Goal: Information Seeking & Learning: Learn about a topic

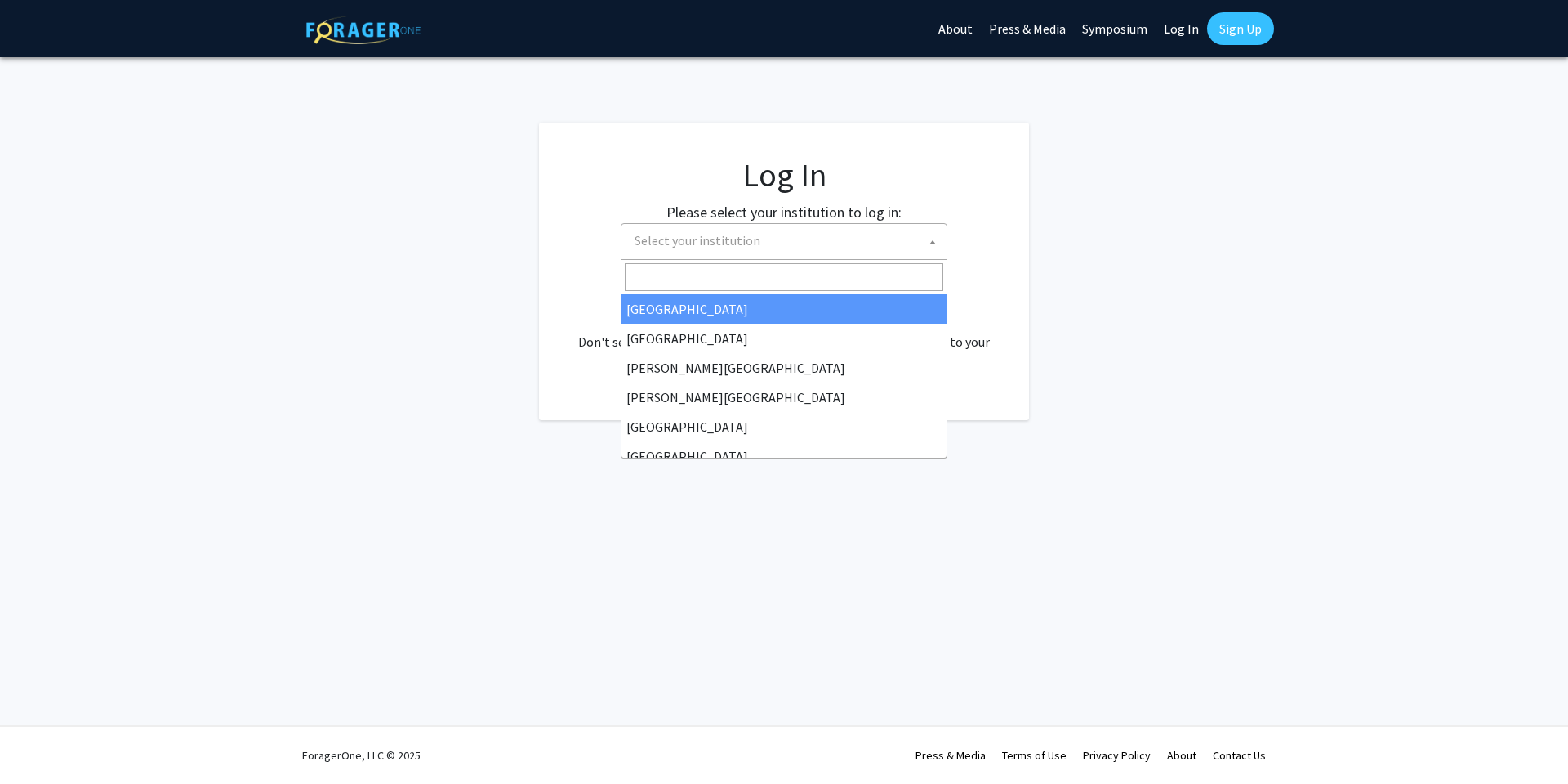
select select
type input "univers"
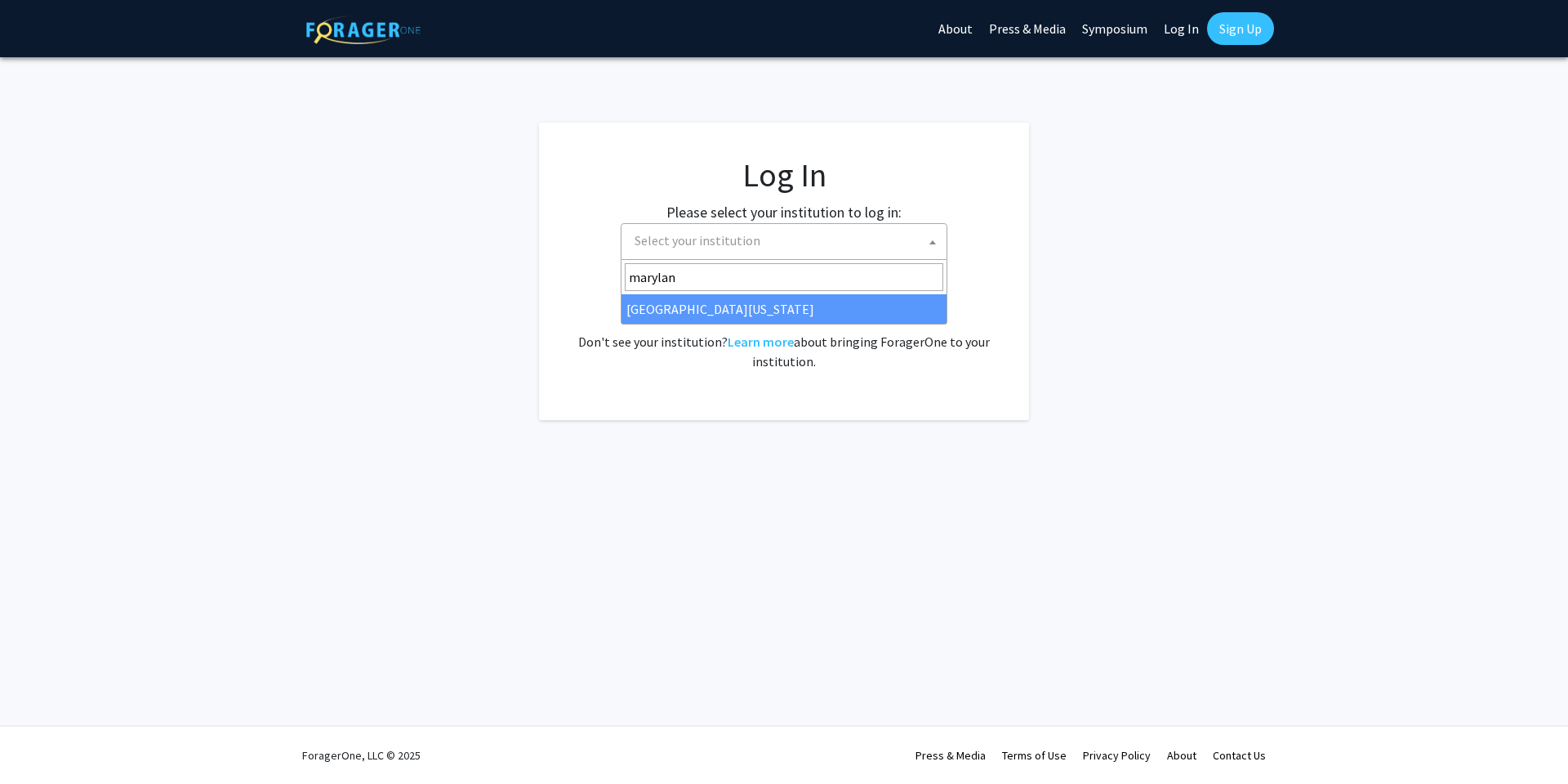
type input "[US_STATE]"
select select "31"
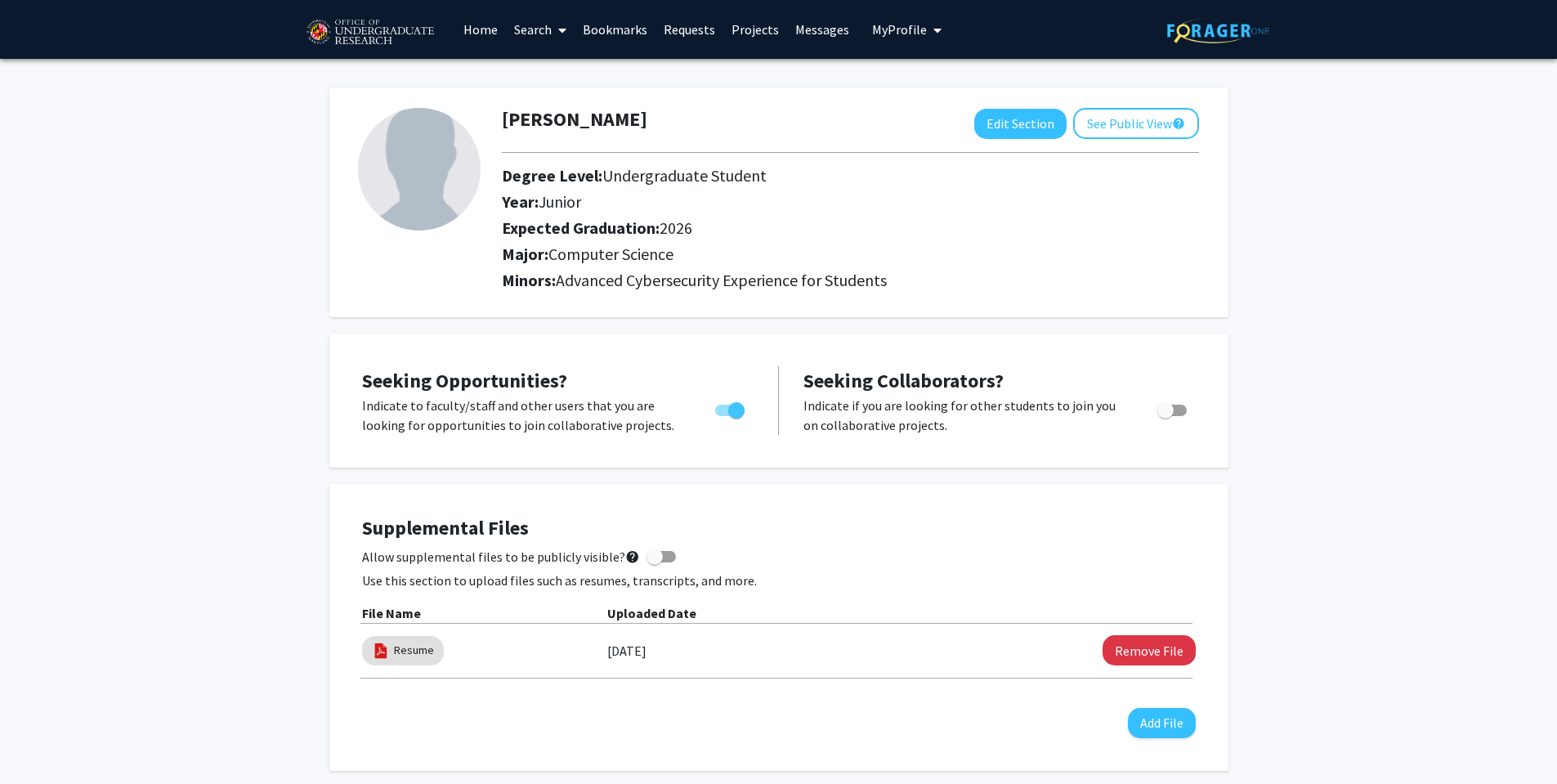
click at [545, 29] on link "Search" at bounding box center [540, 29] width 68 height 58
click at [560, 109] on span "Students" at bounding box center [556, 108] width 100 height 32
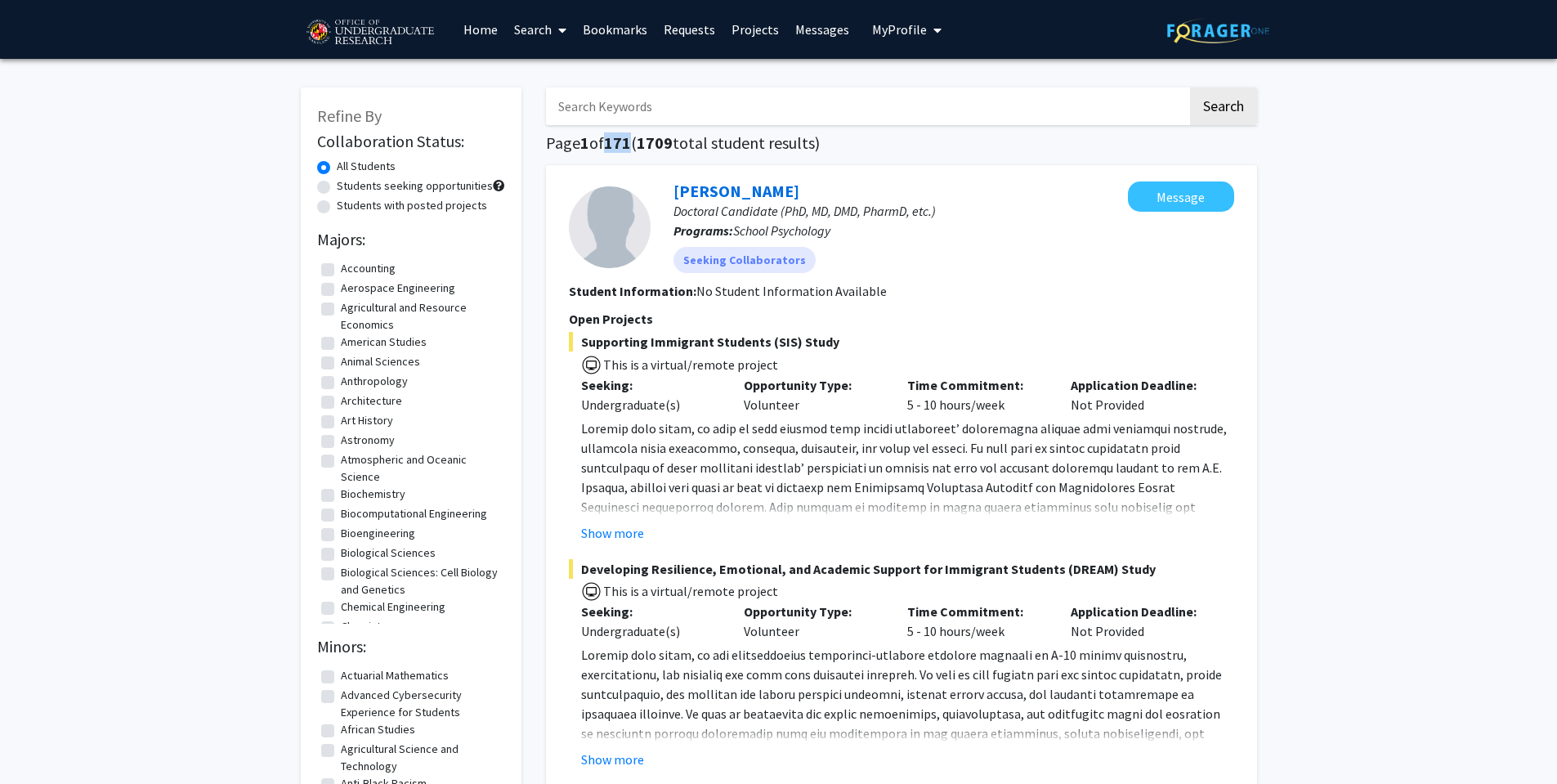
drag, startPoint x: 604, startPoint y: 144, endPoint x: 637, endPoint y: 145, distance: 33.0
click at [637, 145] on h1 "Page 1 of 171 ( 1709 total student results)" at bounding box center [901, 143] width 711 height 20
drag, startPoint x: 266, startPoint y: 112, endPoint x: 292, endPoint y: 112, distance: 26.0
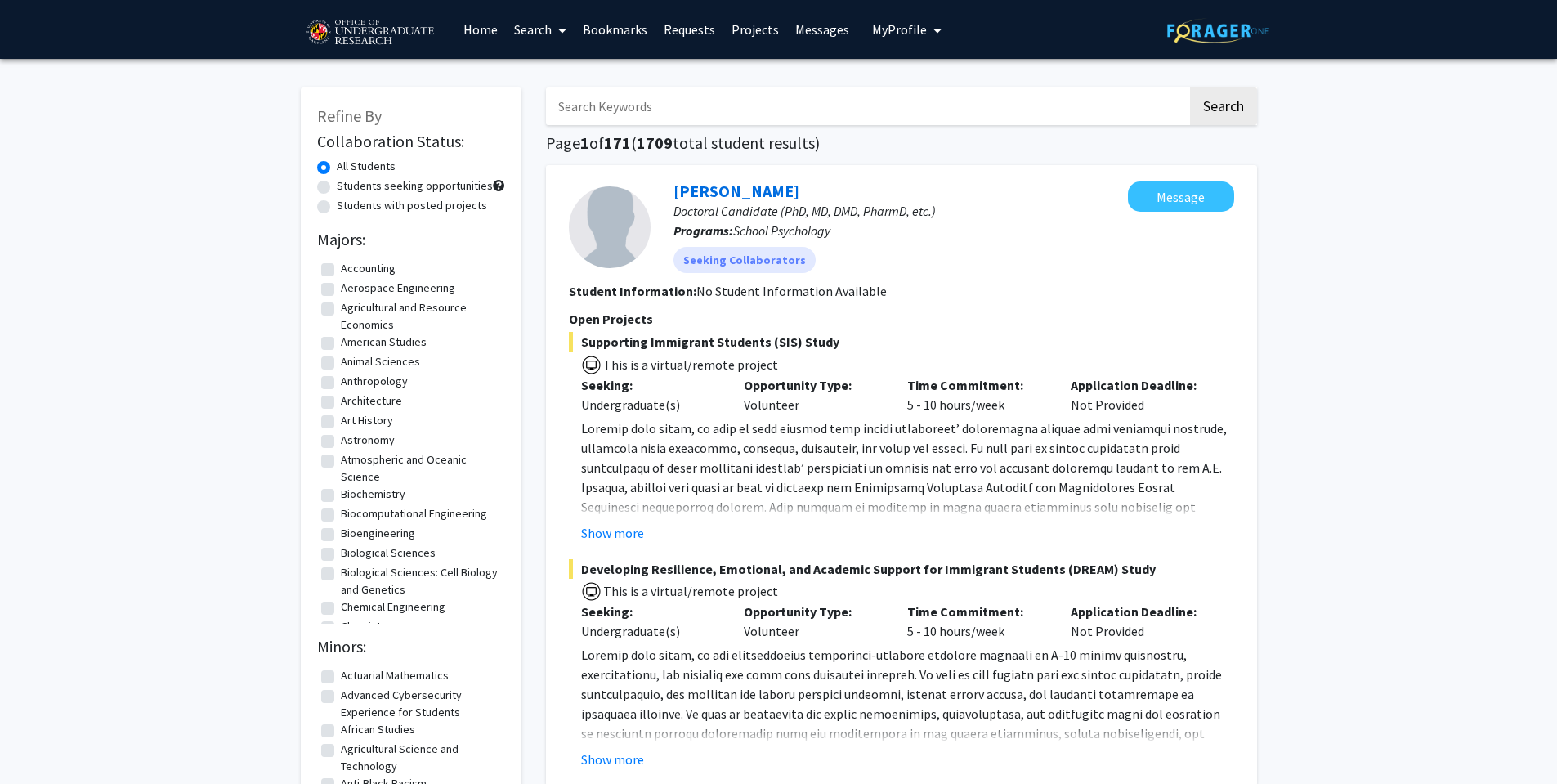
click at [523, 31] on link "Search" at bounding box center [540, 29] width 68 height 58
click at [588, 63] on span "Faculty/Staff" at bounding box center [565, 74] width 120 height 32
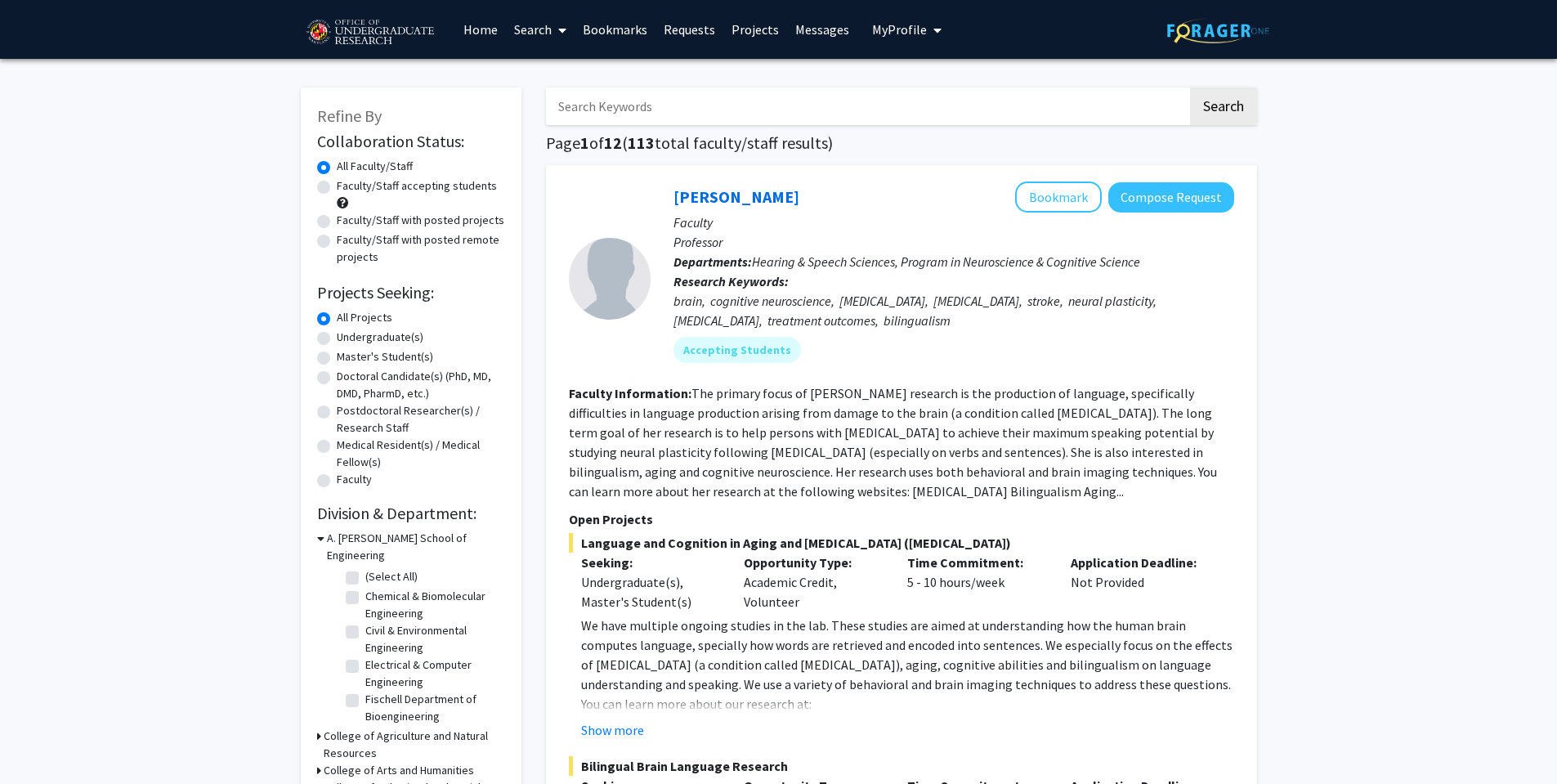
drag, startPoint x: 267, startPoint y: 311, endPoint x: 163, endPoint y: 322, distance: 104.6
drag, startPoint x: 0, startPoint y: 314, endPoint x: 8, endPoint y: 315, distance: 8.1
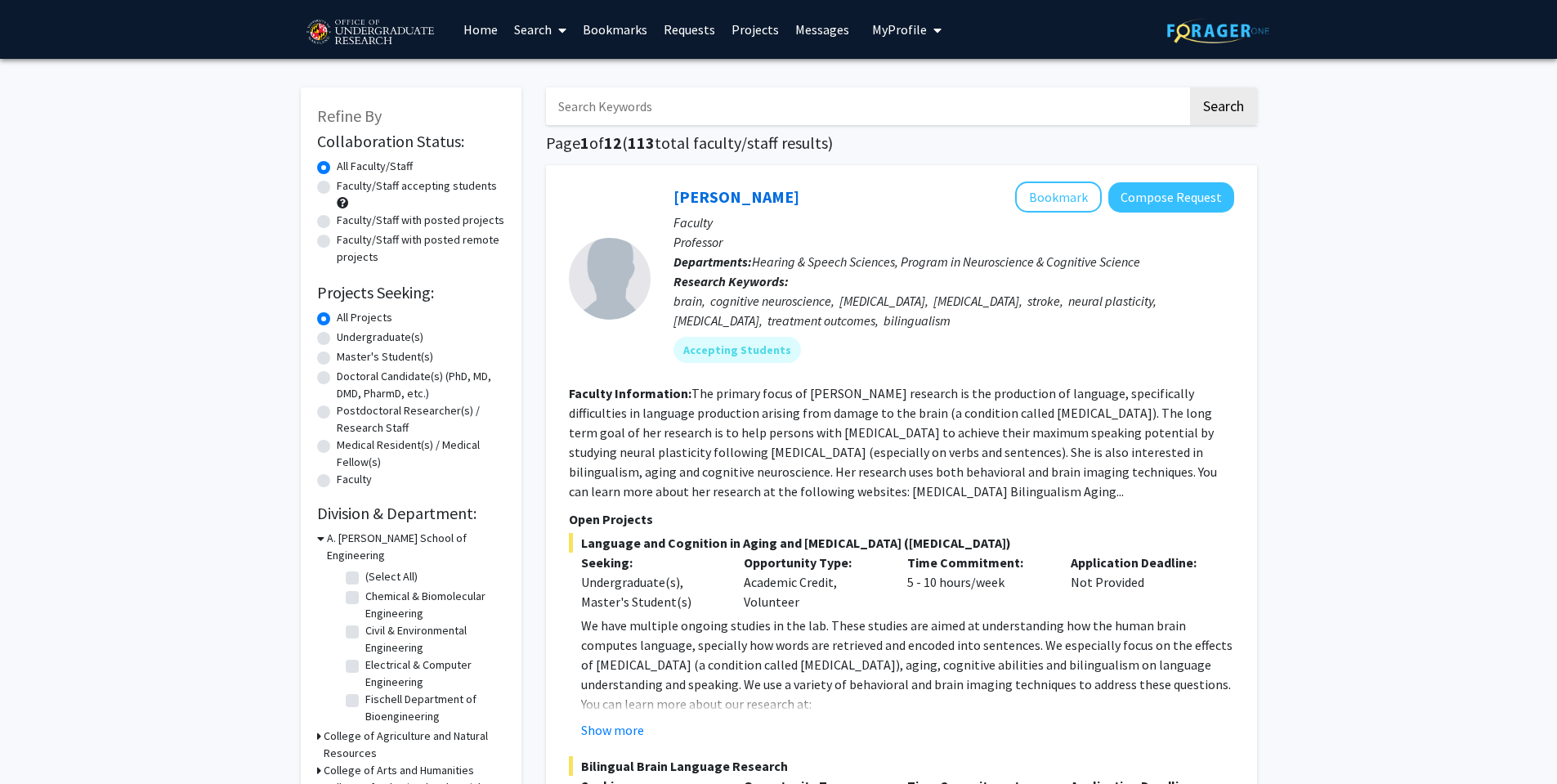
drag, startPoint x: 209, startPoint y: 326, endPoint x: 198, endPoint y: 319, distance: 13.0
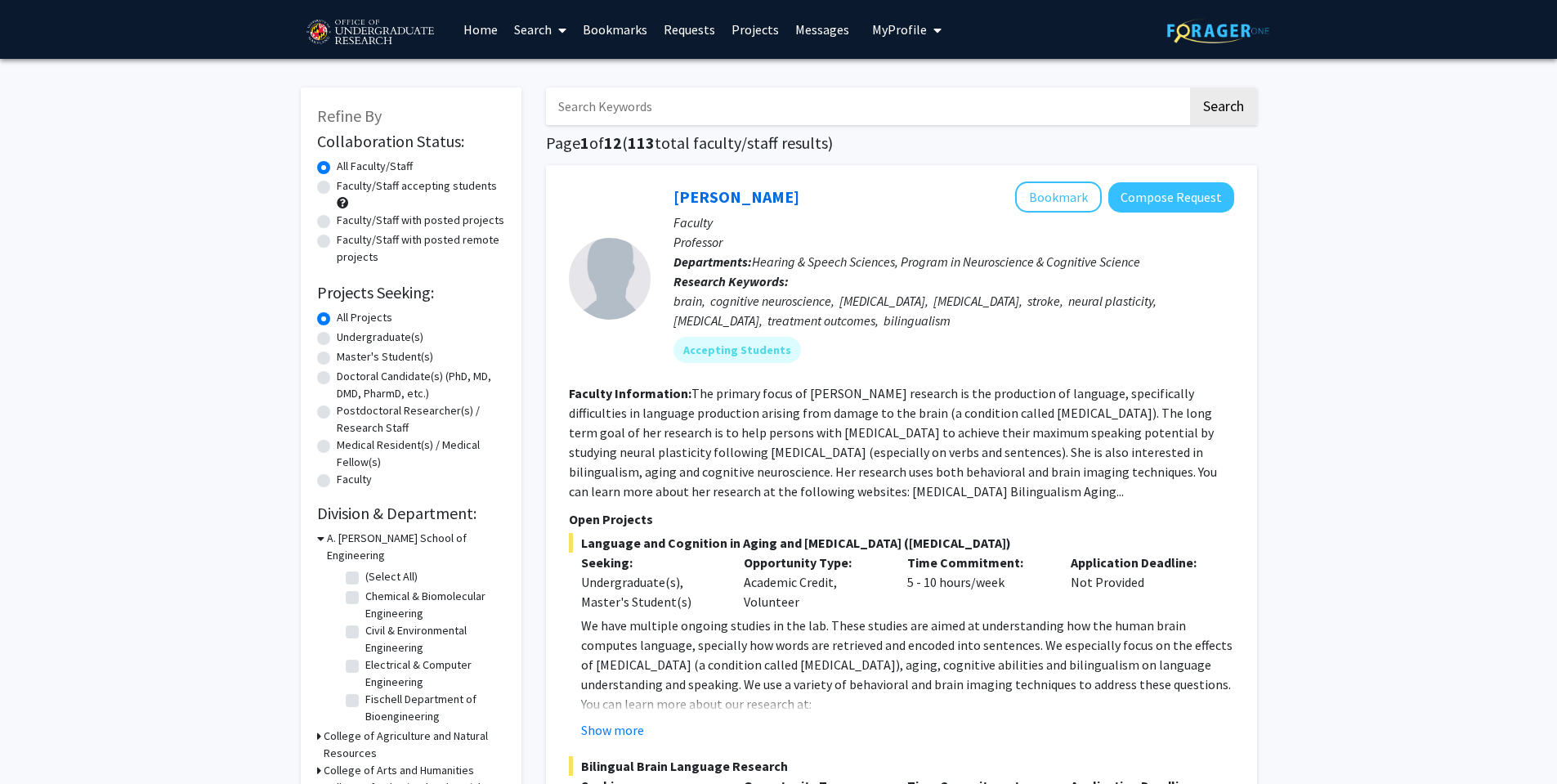
drag, startPoint x: 198, startPoint y: 319, endPoint x: 79, endPoint y: 315, distance: 119.1
drag, startPoint x: 139, startPoint y: 321, endPoint x: 147, endPoint y: 326, distance: 9.4
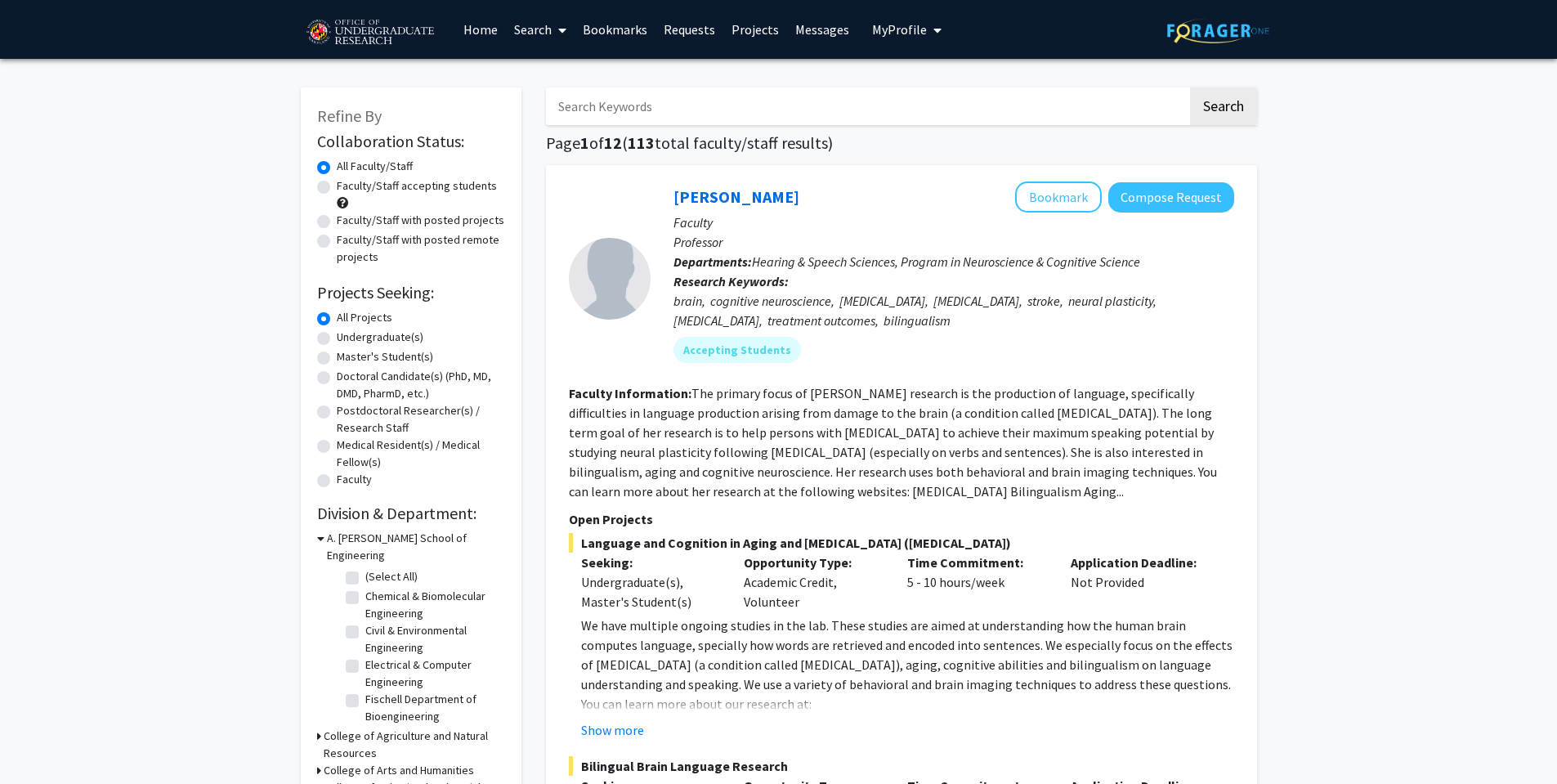
drag, startPoint x: 147, startPoint y: 326, endPoint x: 133, endPoint y: 325, distance: 14.0
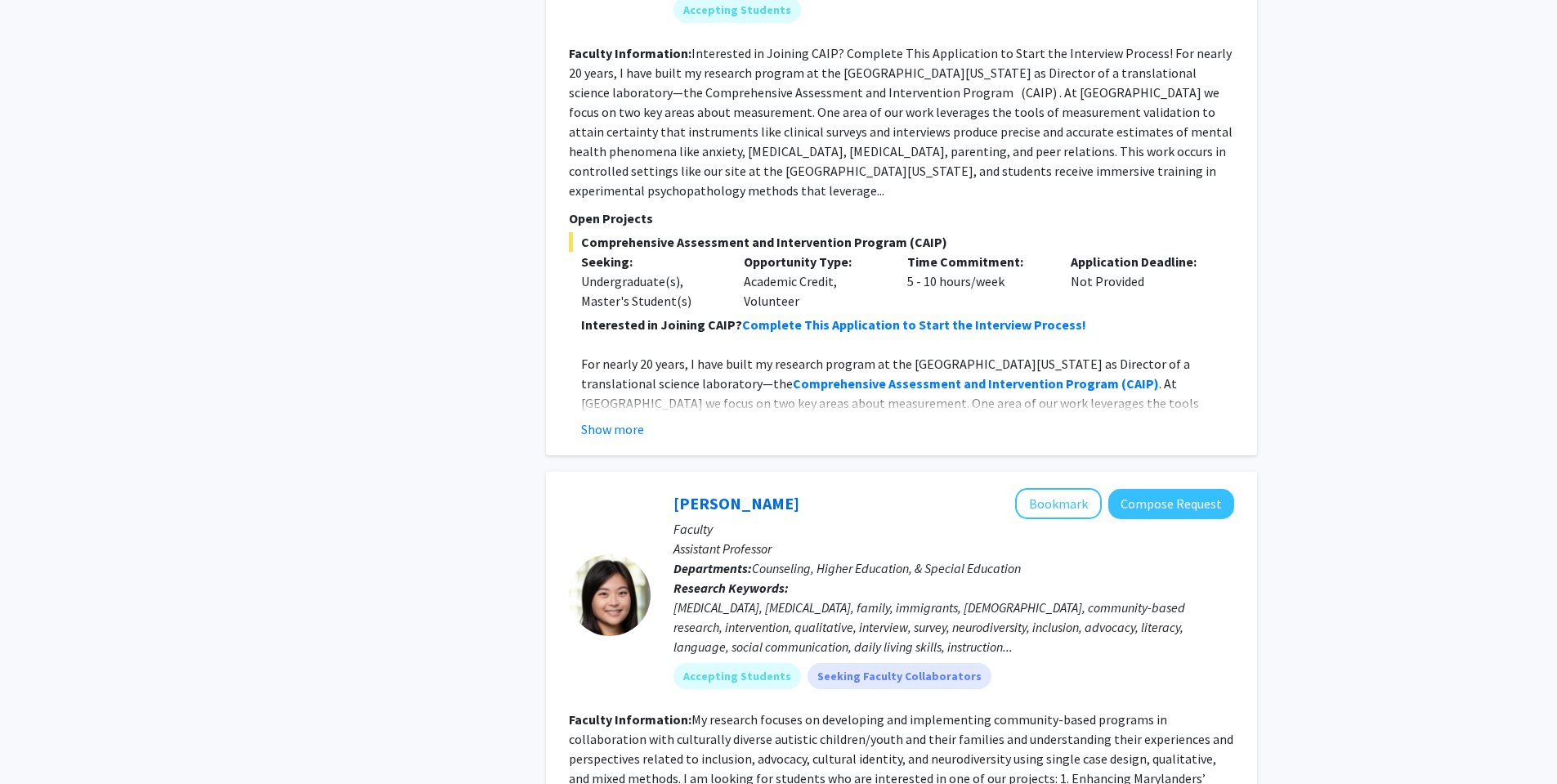
scroll to position [5801, 0]
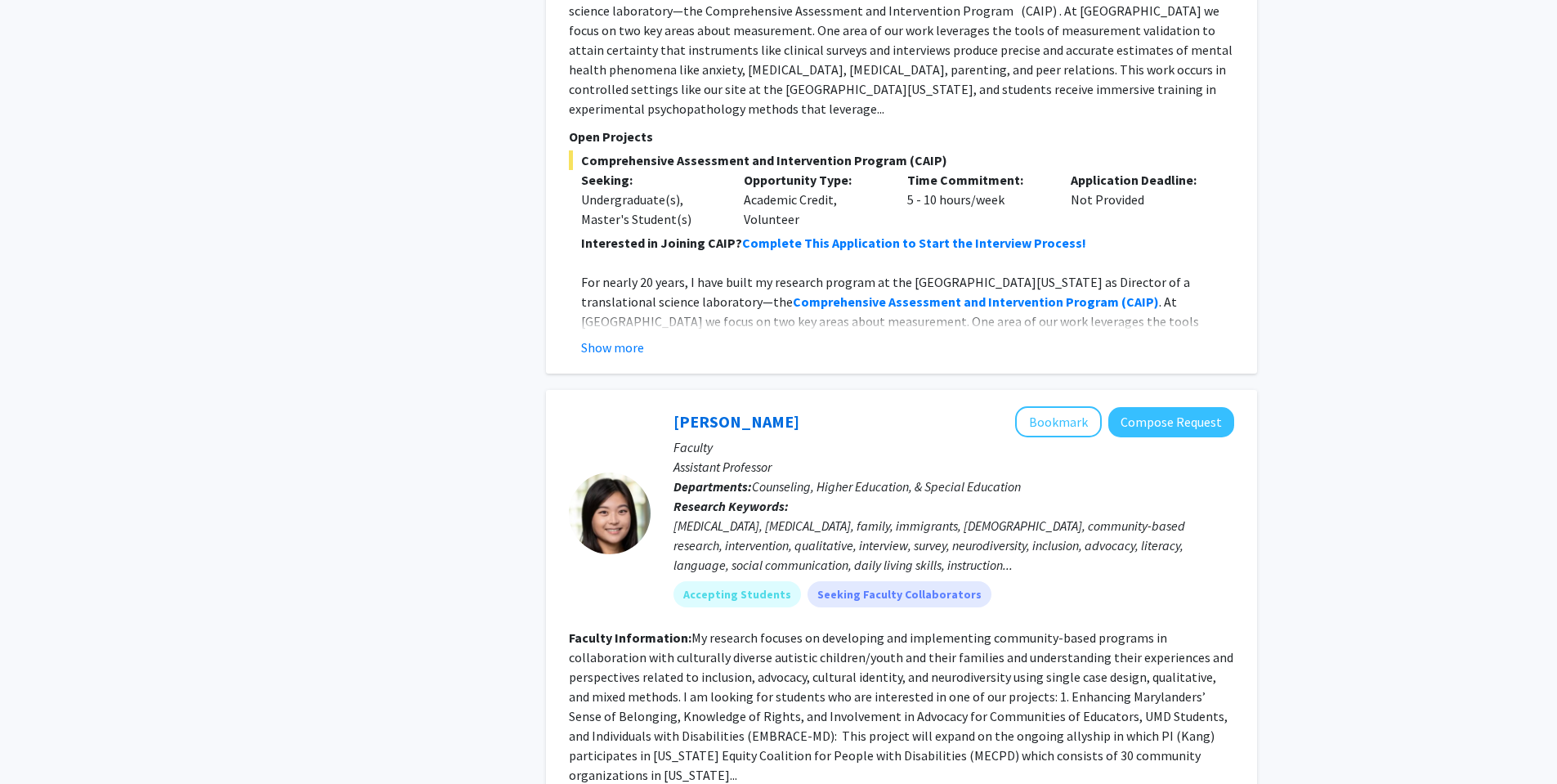
click at [625, 266] on div "Andres De Los Reyes Bookmark Compose Request Faculty Professor of Psychology De…" at bounding box center [901, 49] width 711 height 649
drag, startPoint x: 620, startPoint y: 252, endPoint x: 604, endPoint y: 251, distance: 16.0
click at [620, 337] on button "Show more" at bounding box center [612, 347] width 63 height 20
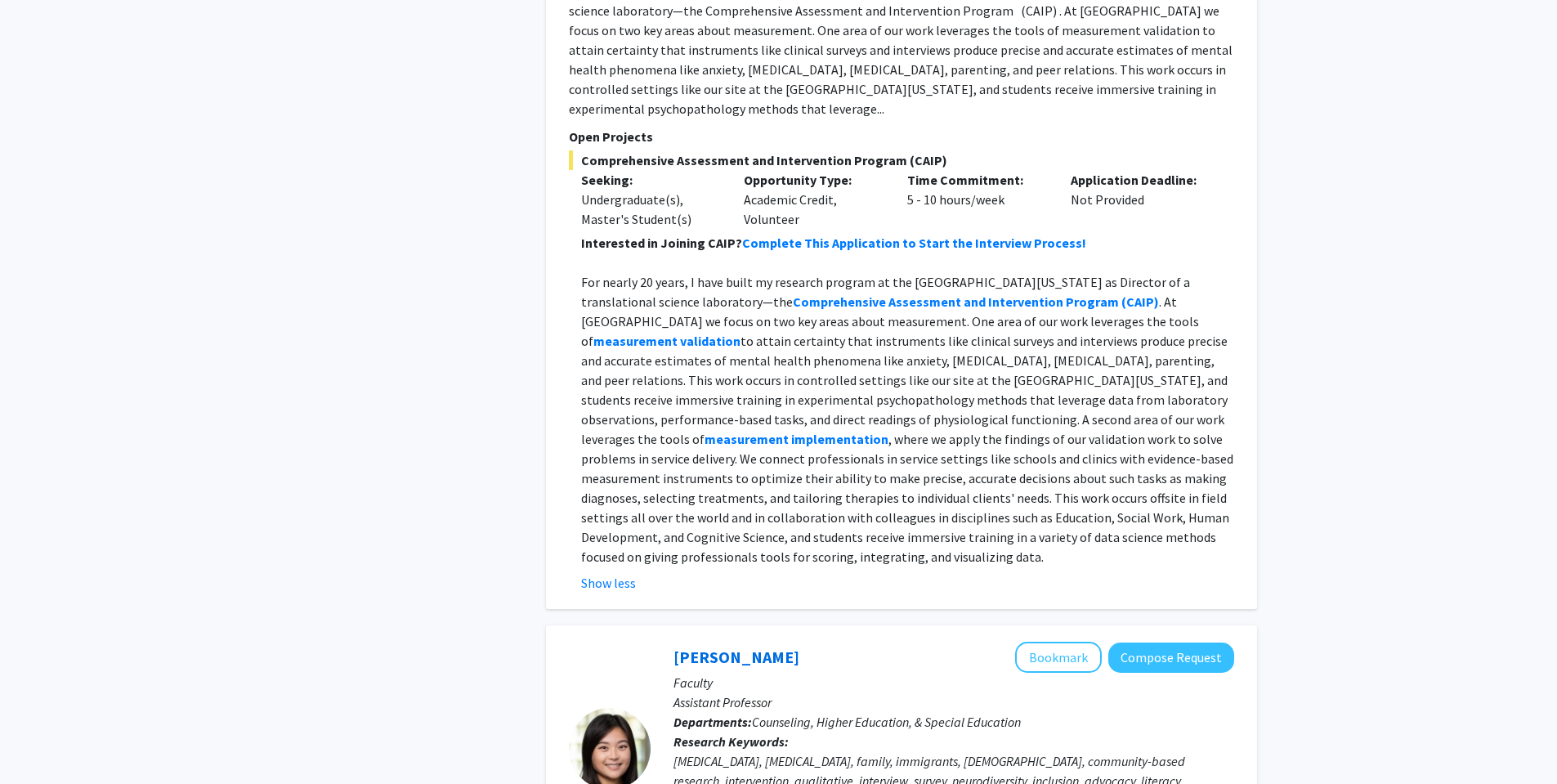
drag, startPoint x: 509, startPoint y: 251, endPoint x: 481, endPoint y: 258, distance: 28.9
drag, startPoint x: 481, startPoint y: 258, endPoint x: 436, endPoint y: 265, distance: 45.5
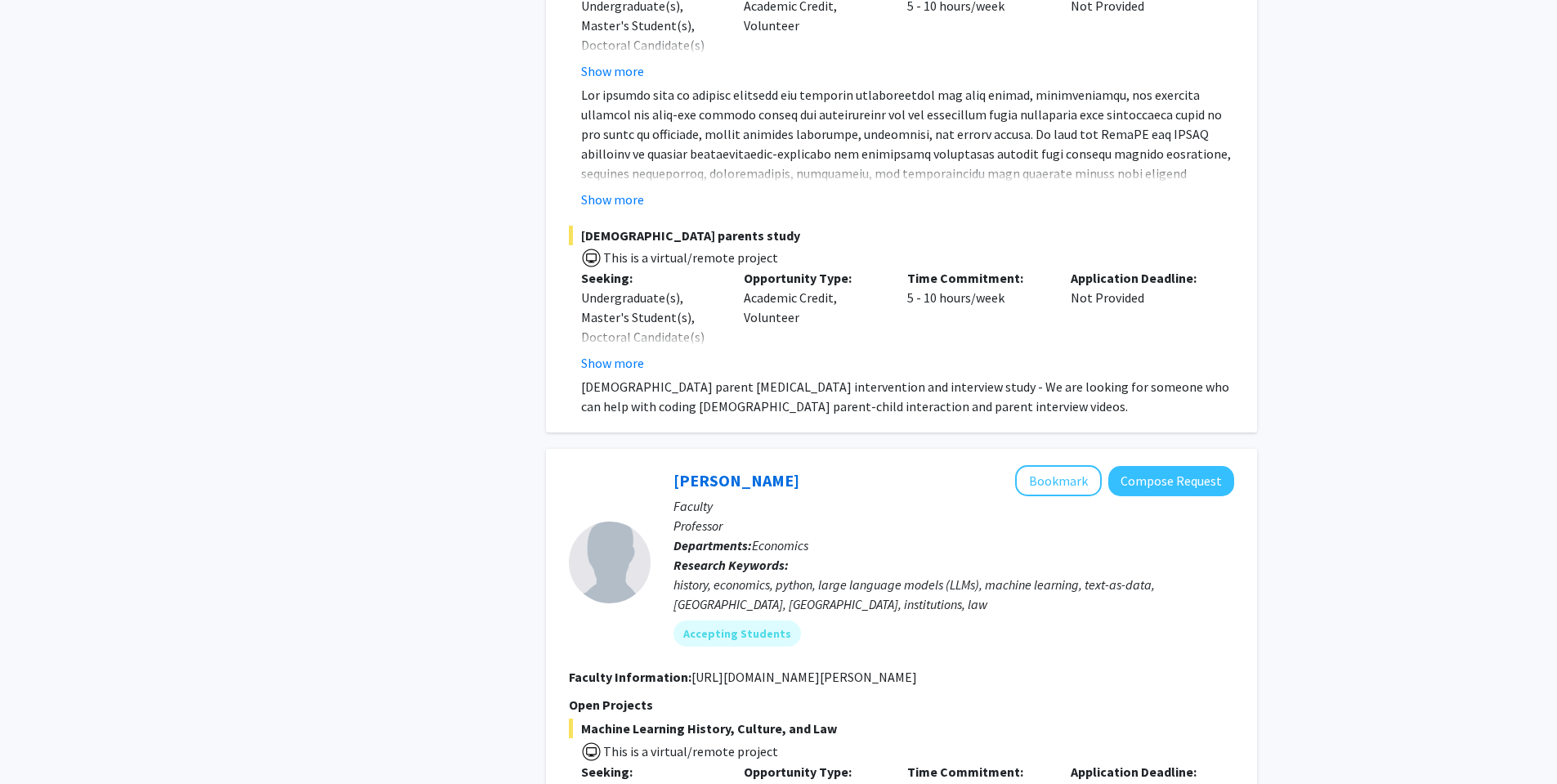
scroll to position [7698, 0]
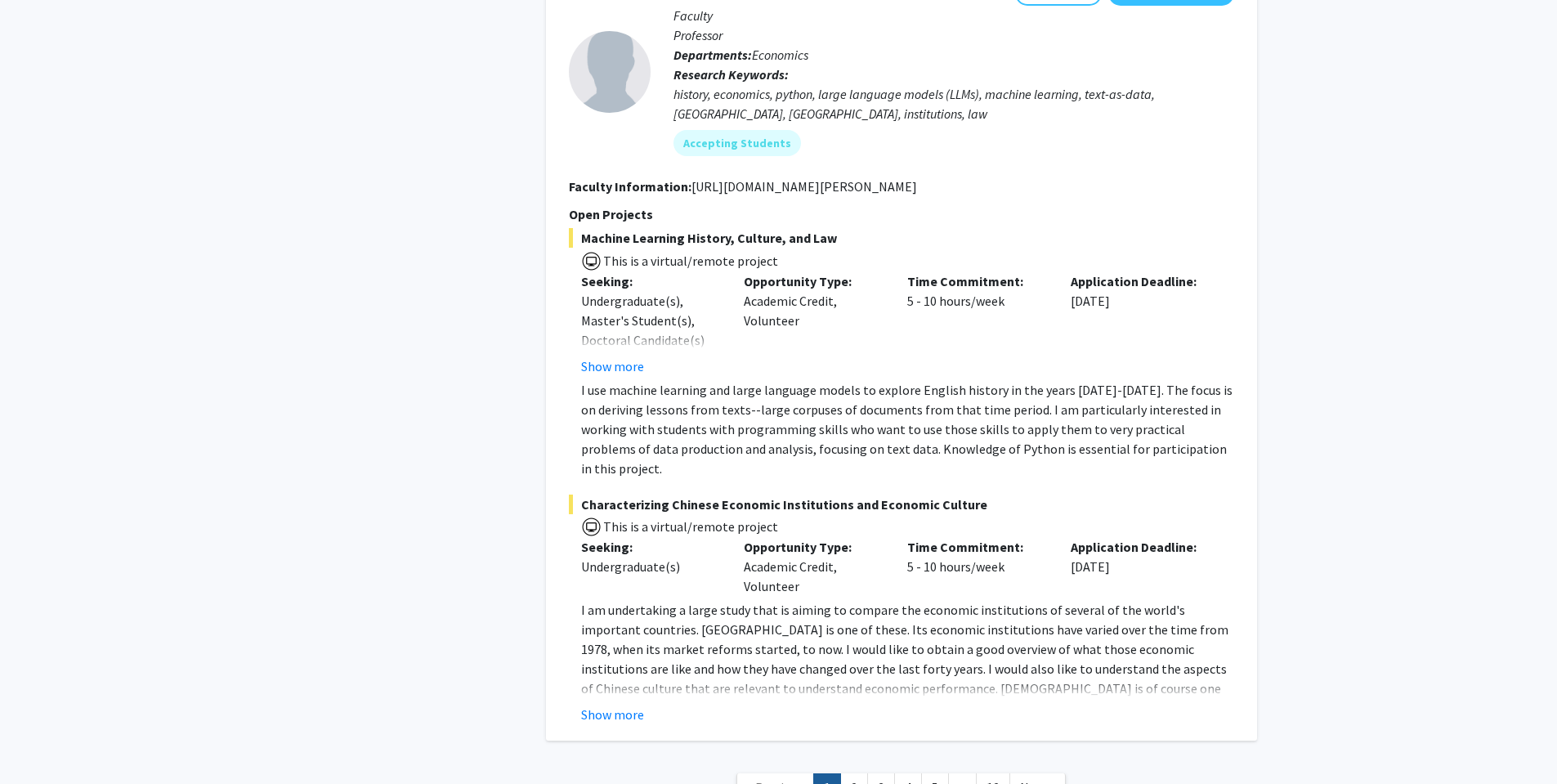
drag, startPoint x: 489, startPoint y: 245, endPoint x: 456, endPoint y: 293, distance: 58.2
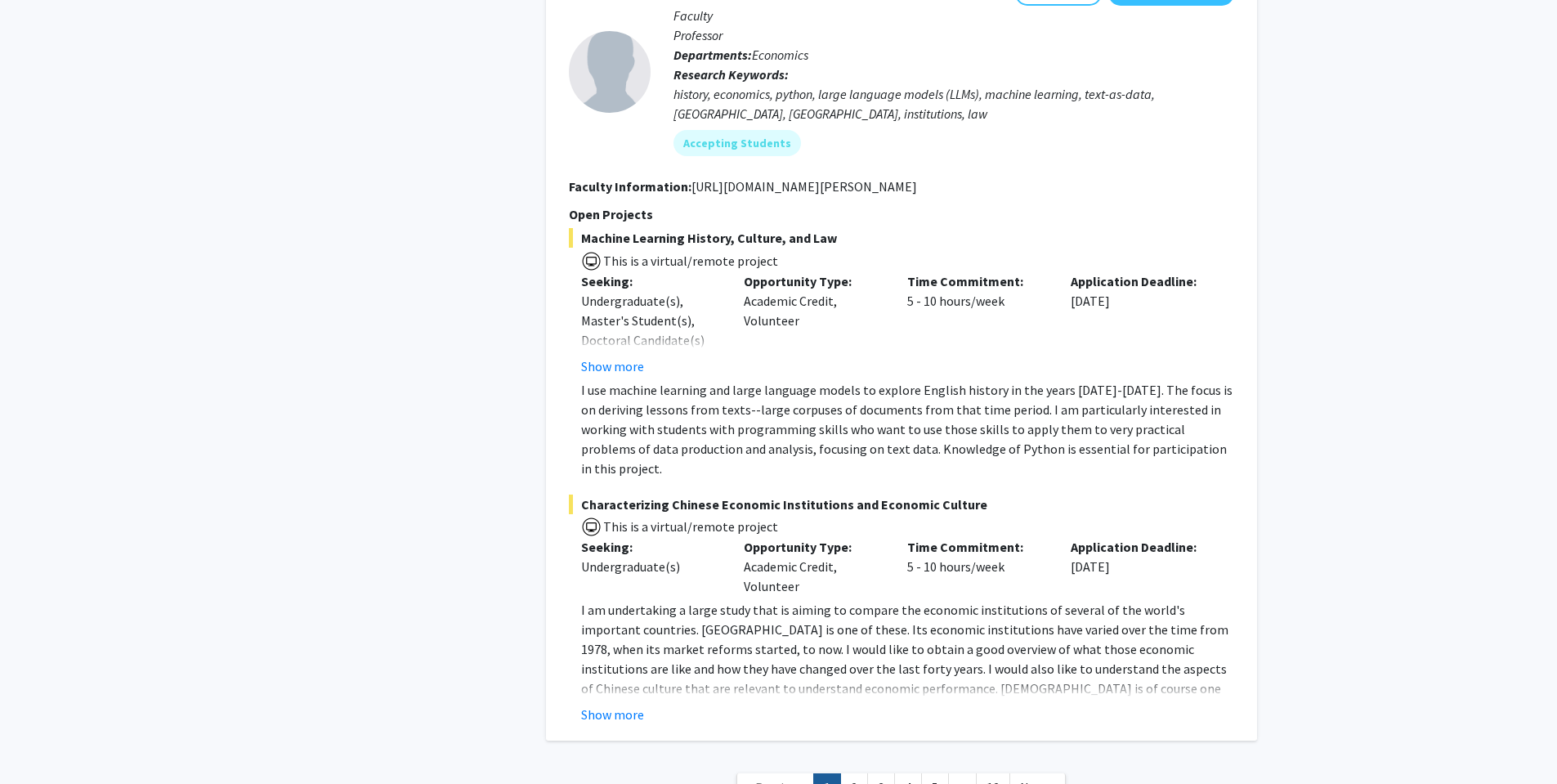
drag, startPoint x: 515, startPoint y: 340, endPoint x: 480, endPoint y: 336, distance: 35.2
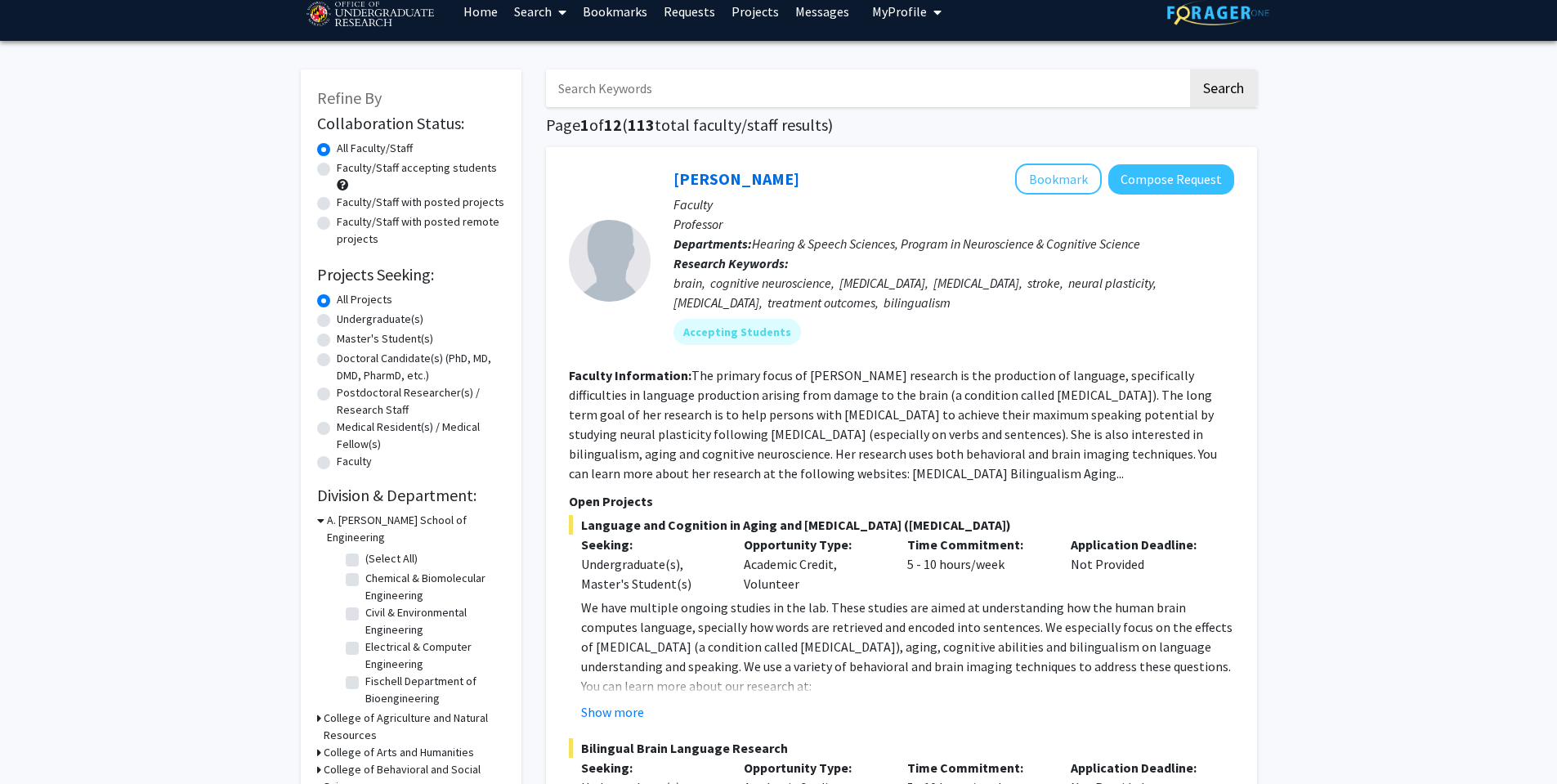
scroll to position [0, 0]
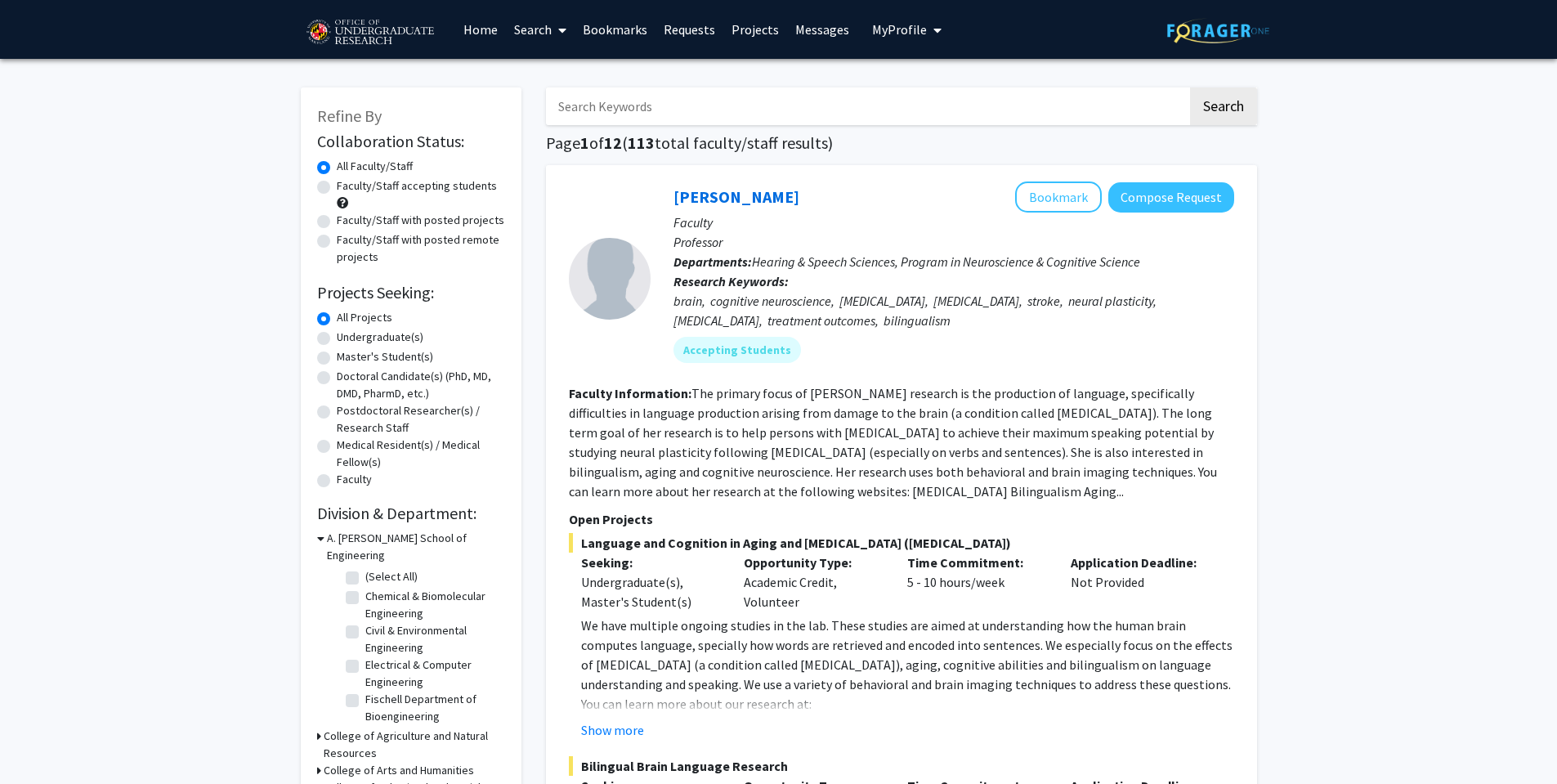
drag, startPoint x: 254, startPoint y: 395, endPoint x: 294, endPoint y: 375, distance: 44.7
click at [375, 330] on label "Undergraduate(s)" at bounding box center [379, 337] width 87 height 18
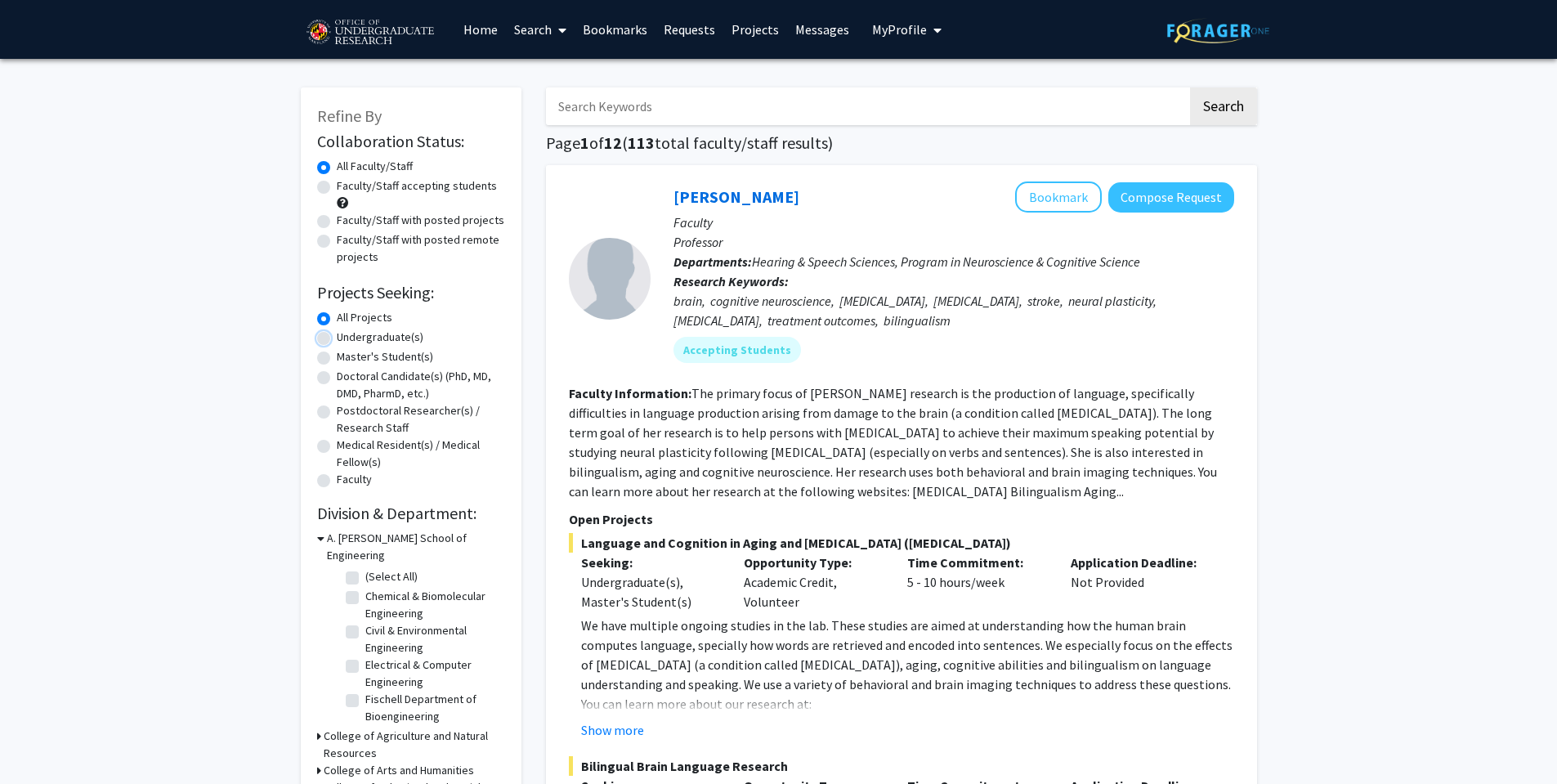
click at [347, 330] on input "Undergraduate(s)" at bounding box center [341, 333] width 11 height 11
radio input "true"
drag, startPoint x: 206, startPoint y: 396, endPoint x: 174, endPoint y: 396, distance: 32.0
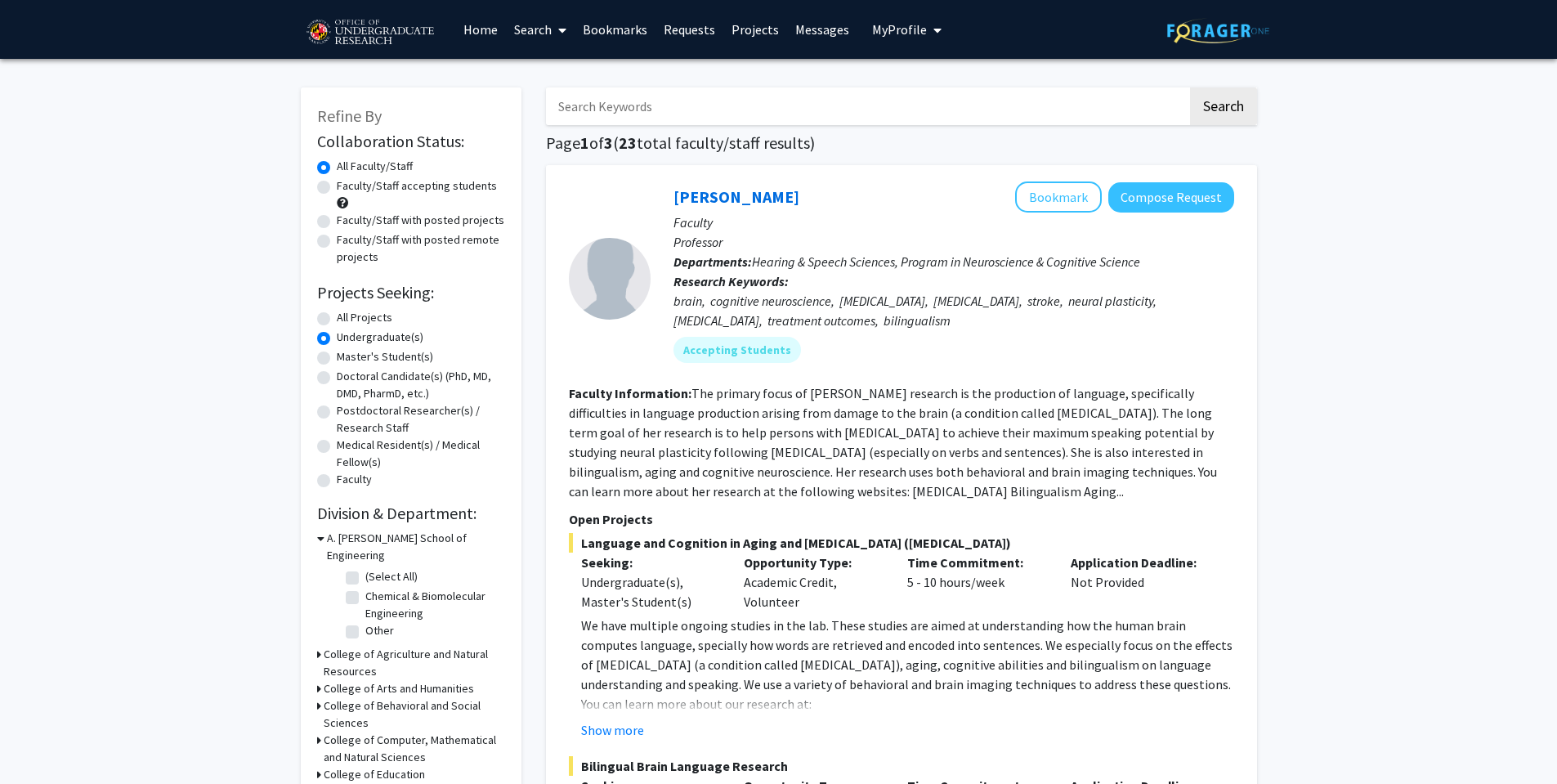
drag, startPoint x: 176, startPoint y: 391, endPoint x: 163, endPoint y: 397, distance: 14.3
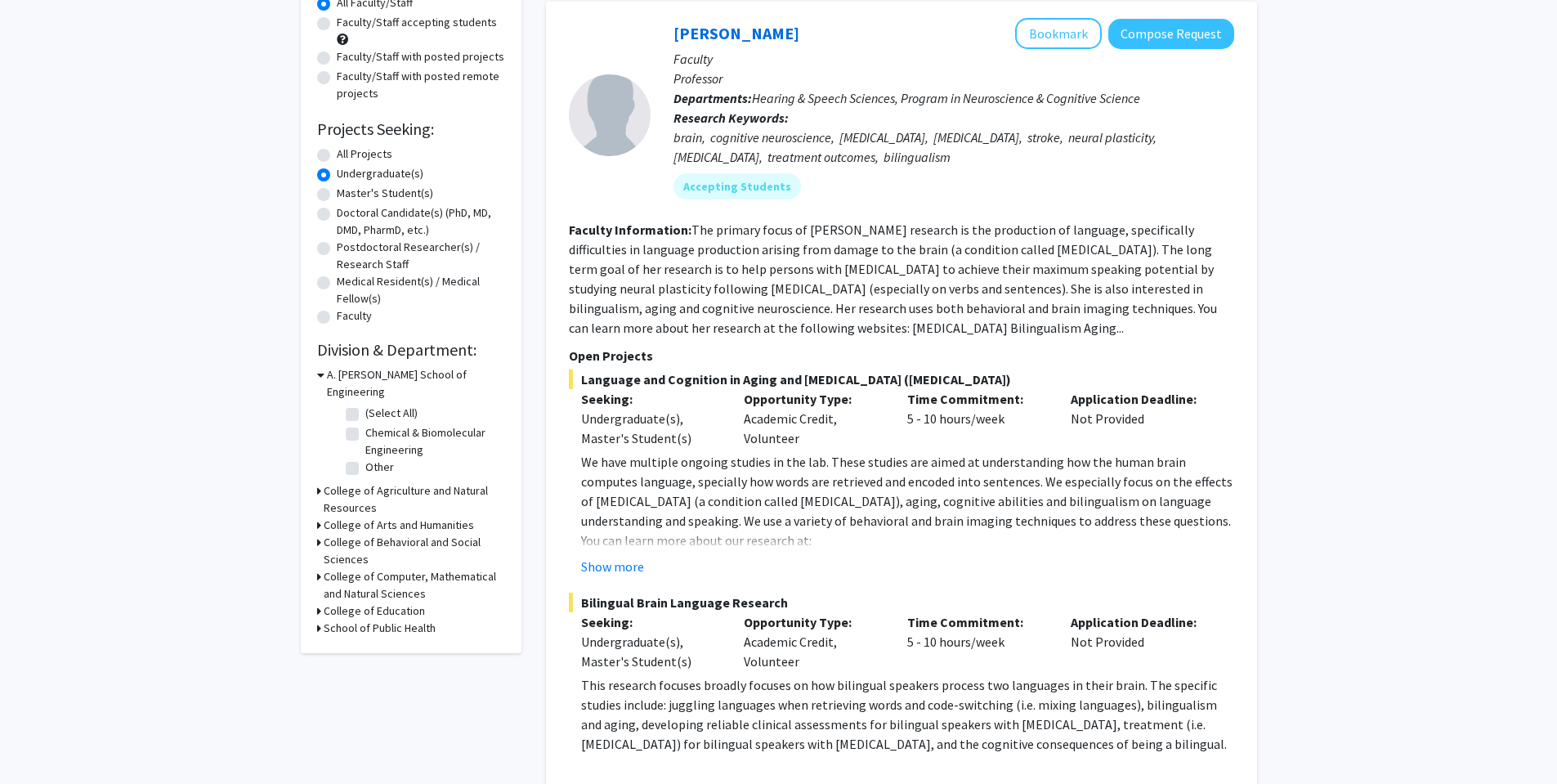
scroll to position [409, 0]
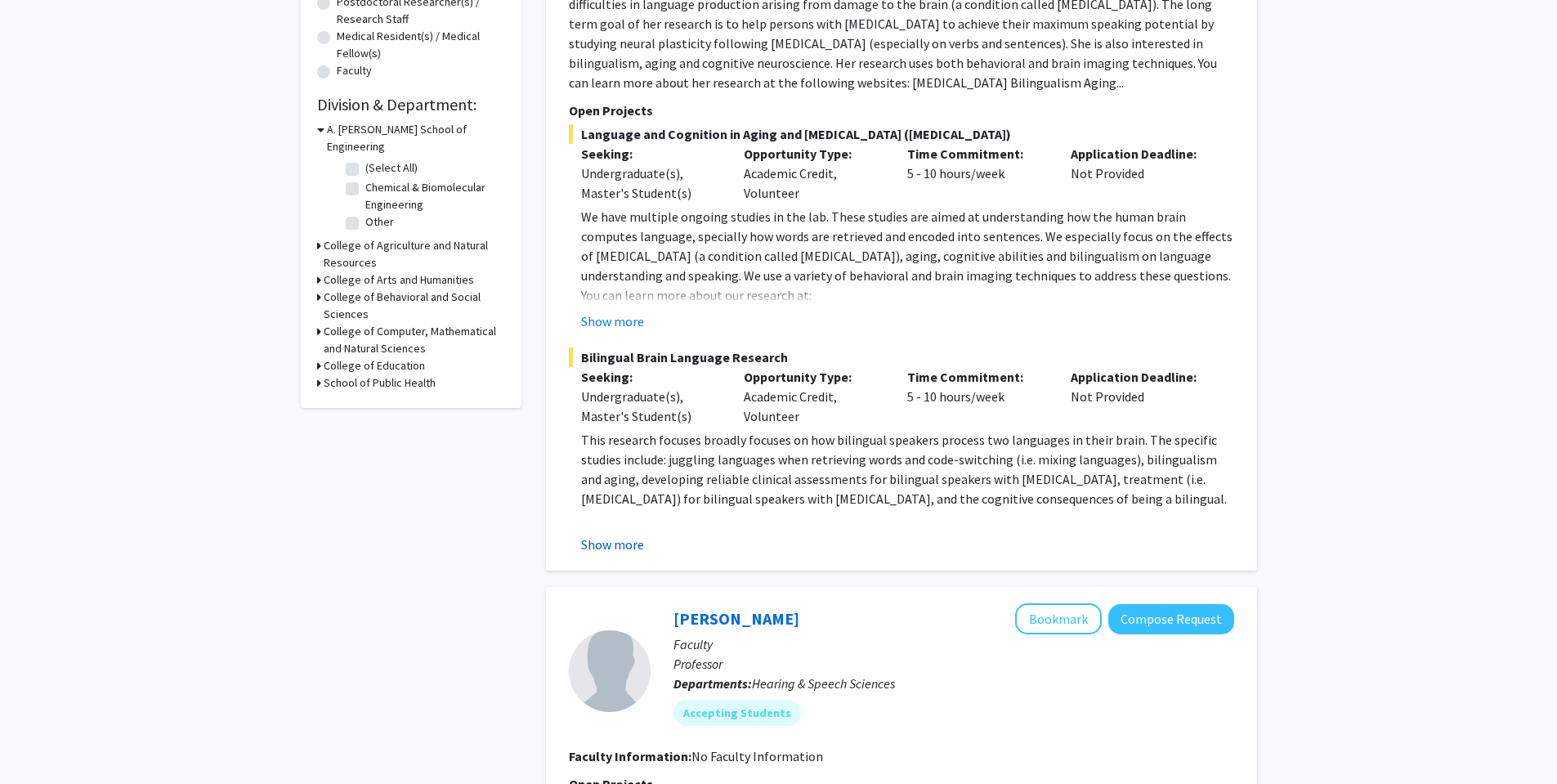
click at [624, 546] on button "Show more" at bounding box center [612, 544] width 63 height 20
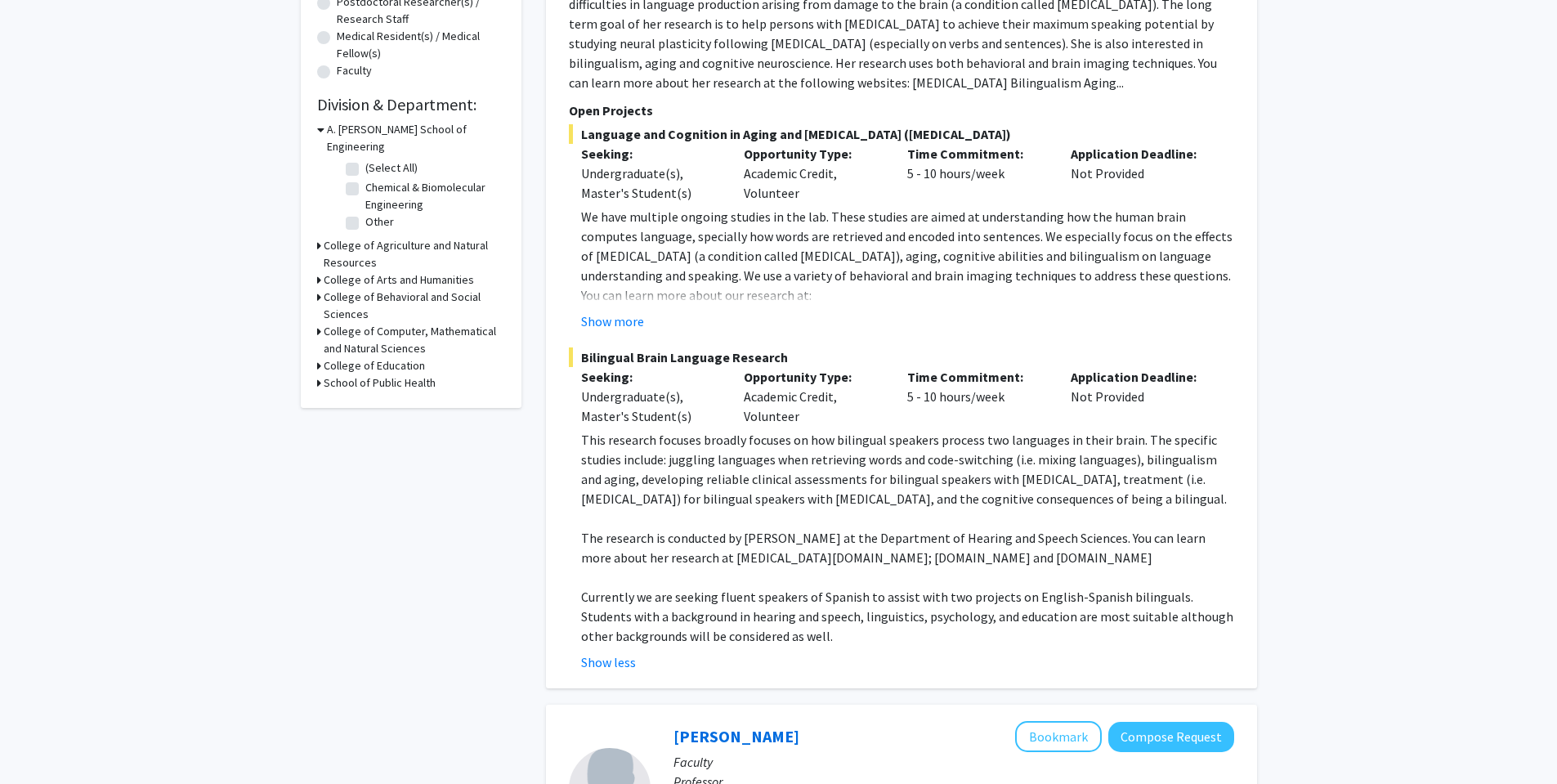
click at [954, 468] on p "This research focuses broadly focuses on how bilingual speakers process two lan…" at bounding box center [908, 469] width 653 height 78
drag, startPoint x: 954, startPoint y: 468, endPoint x: 915, endPoint y: 470, distance: 39.1
click at [915, 470] on p "This research focuses broadly focuses on how bilingual speakers process two lan…" at bounding box center [908, 469] width 653 height 78
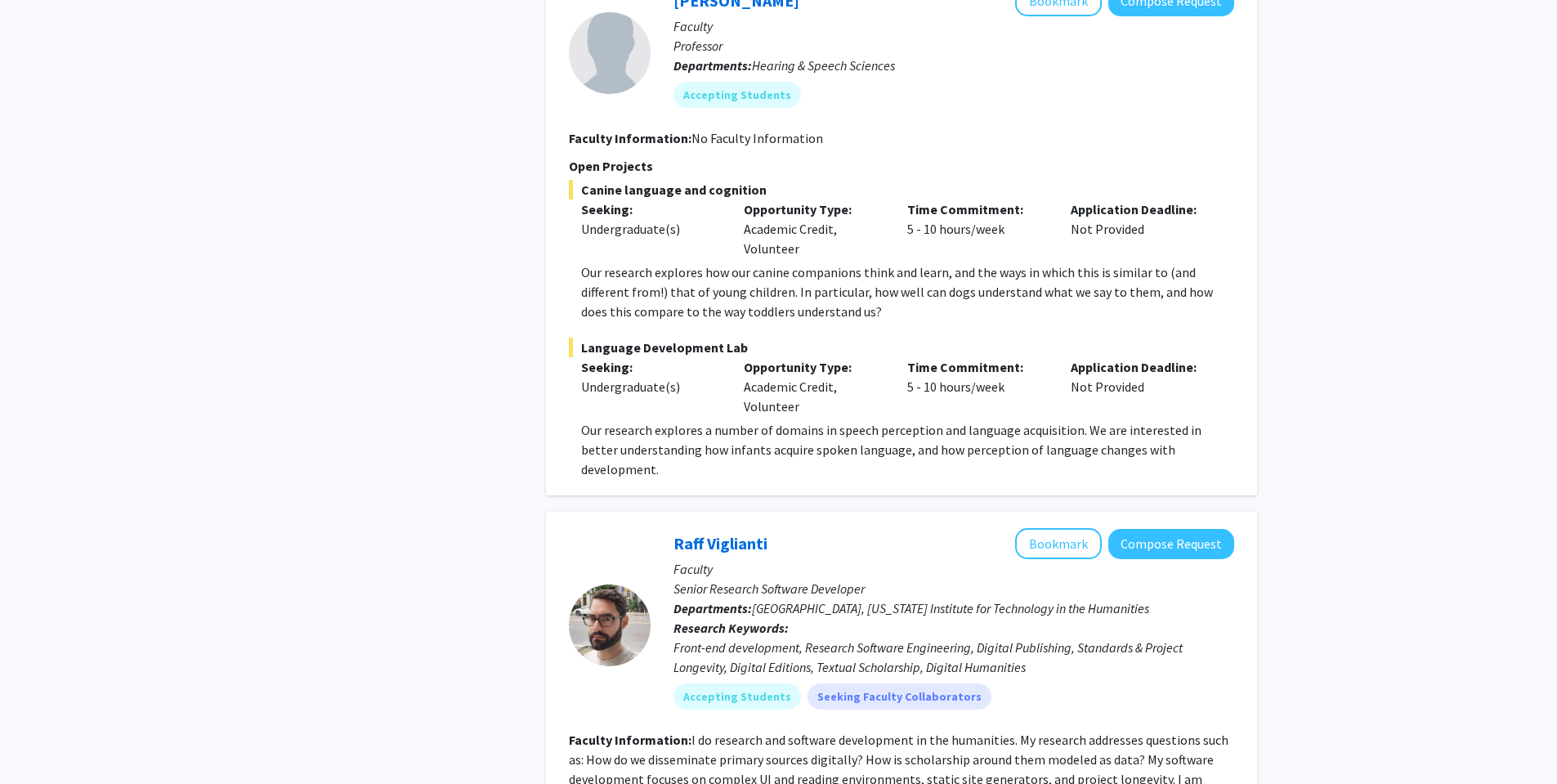
scroll to position [980, 0]
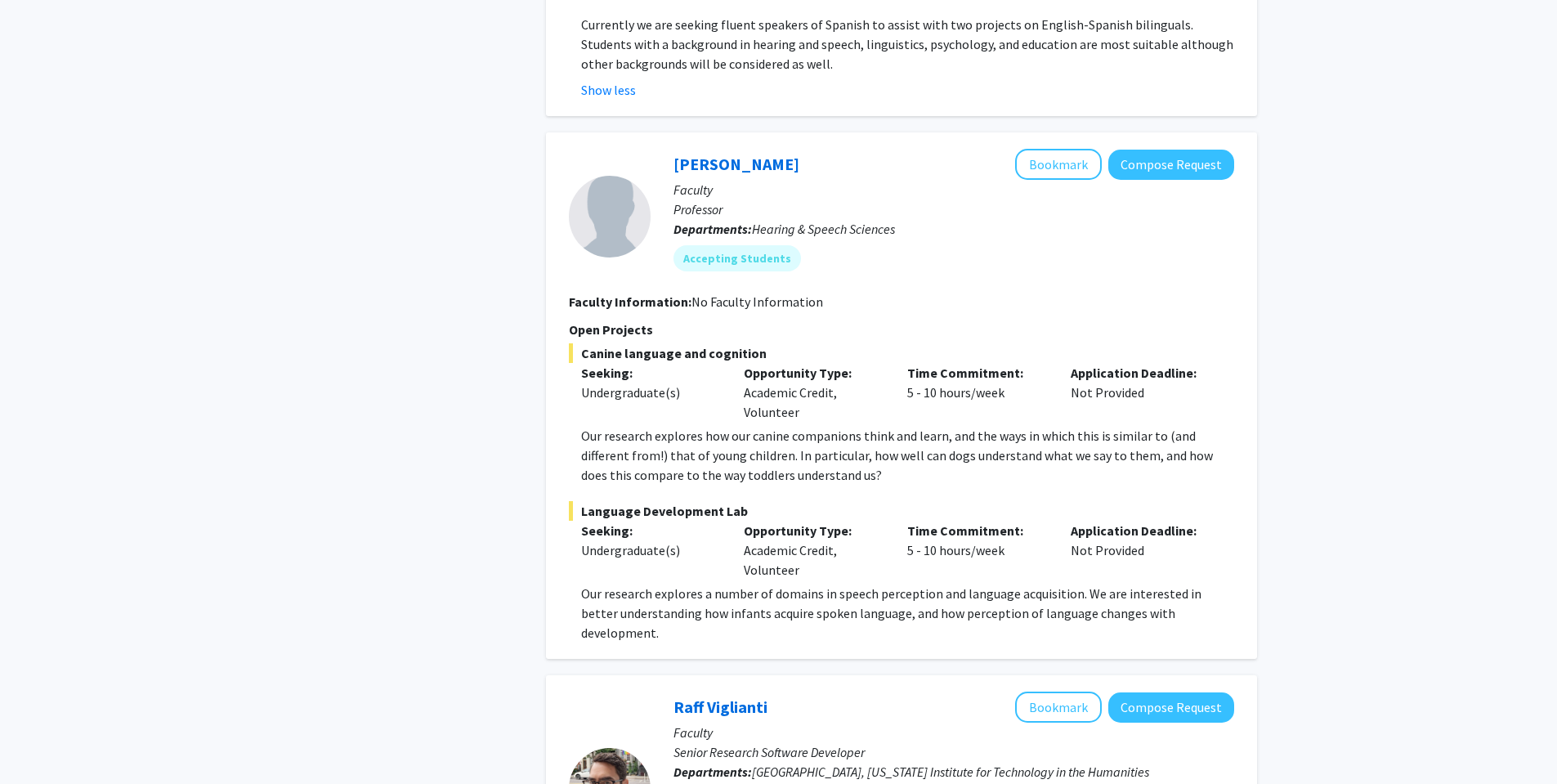
click at [563, 482] on div "Rochelle Newman Bookmark Compose Request Faculty Professor Departments: Hearing…" at bounding box center [901, 395] width 711 height 526
click at [558, 483] on div "Rochelle Newman Bookmark Compose Request Faculty Professor Departments: Hearing…" at bounding box center [901, 395] width 711 height 526
click at [562, 483] on div "Rochelle Newman Bookmark Compose Request Faculty Professor Departments: Hearing…" at bounding box center [901, 395] width 711 height 526
drag, startPoint x: 562, startPoint y: 483, endPoint x: 549, endPoint y: 483, distance: 13.0
click at [549, 483] on div "Rochelle Newman Bookmark Compose Request Faculty Professor Departments: Hearing…" at bounding box center [901, 395] width 711 height 526
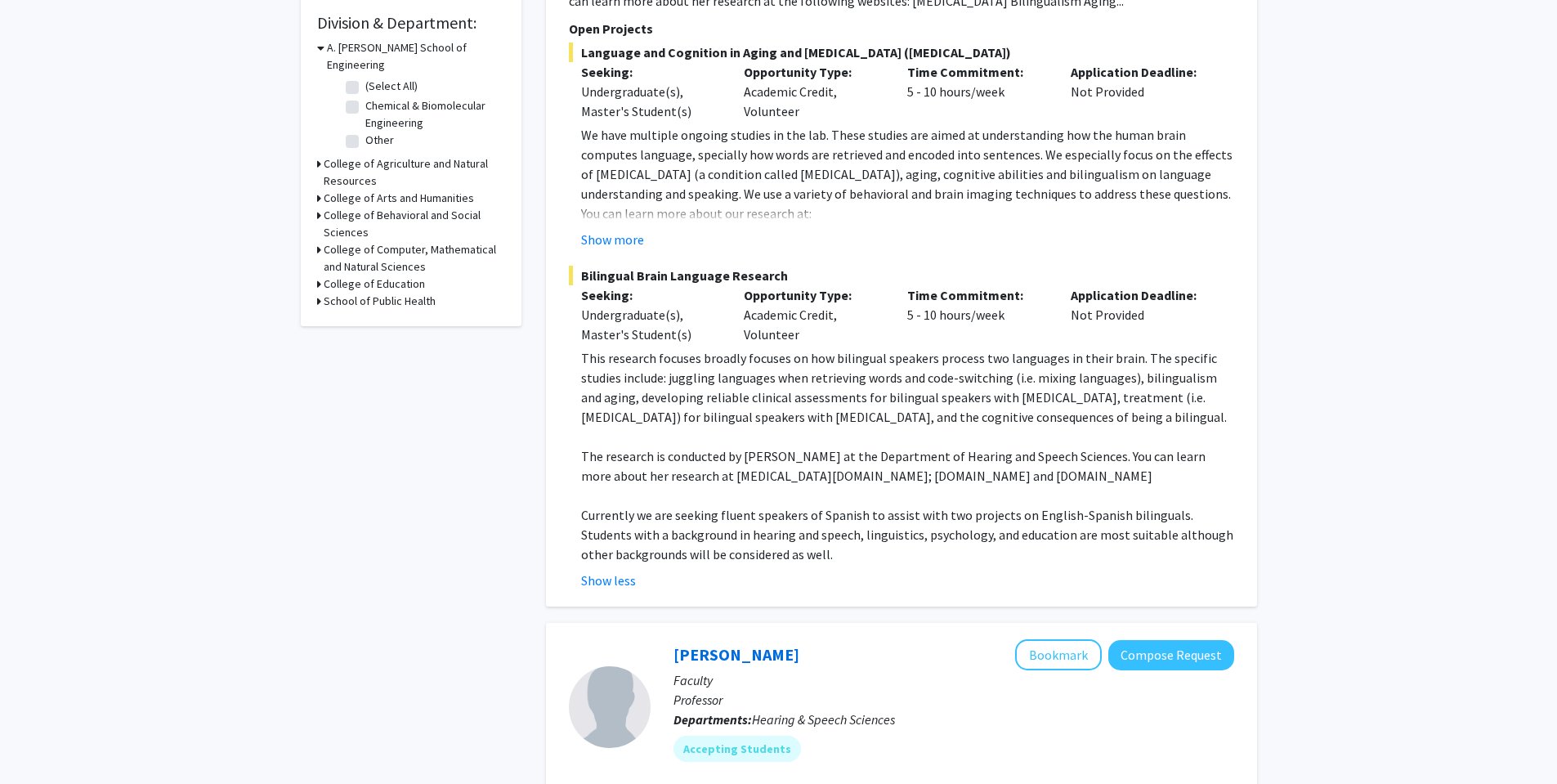
scroll to position [0, 0]
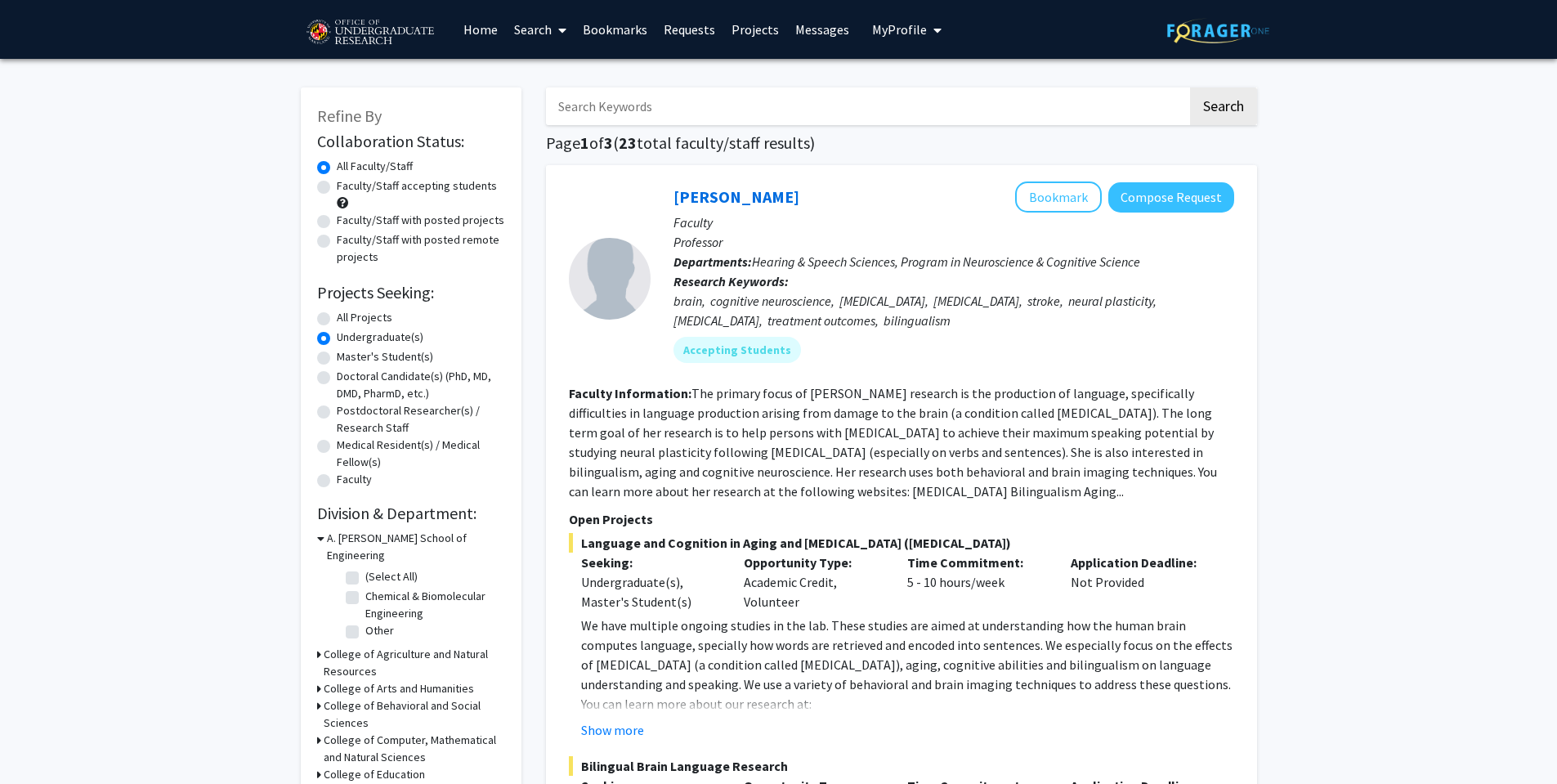
drag, startPoint x: 267, startPoint y: 295, endPoint x: 244, endPoint y: 291, distance: 23.3
drag, startPoint x: 242, startPoint y: 295, endPoint x: 221, endPoint y: 293, distance: 21.1
